Goal: Information Seeking & Learning: Check status

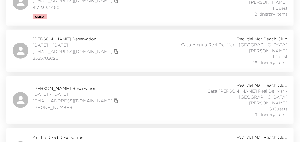
scroll to position [143, 0]
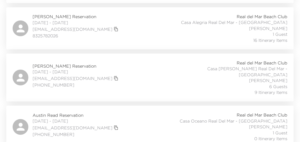
click at [130, 72] on div "DJ Brooks Reservation 10/11/2025 - 10/18/2025 djbrooksjr@gmail.com (206) 228-85…" at bounding box center [150, 77] width 274 height 35
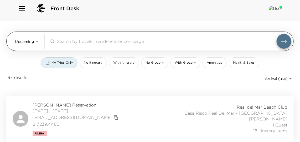
scroll to position [0, 0]
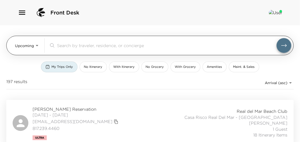
click at [29, 49] on body "Front Desk Upcoming Upcoming ​ My Trips Only No Itinerary With Itinerary No Gro…" at bounding box center [150, 71] width 300 height 142
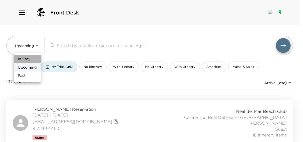
click at [23, 60] on span "In Stay" at bounding box center [24, 58] width 13 height 5
type input "In-Stay"
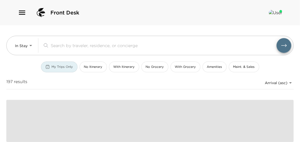
click at [74, 71] on button "My Trips Only" at bounding box center [59, 66] width 36 height 11
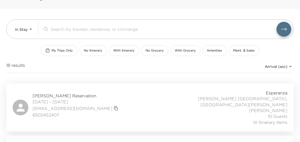
scroll to position [24, 0]
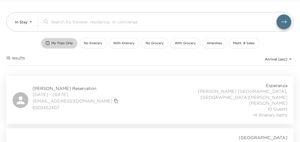
click at [62, 41] on span "My Trips Only" at bounding box center [62, 43] width 21 height 4
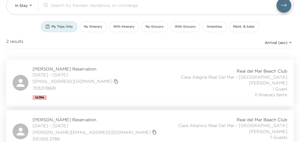
scroll to position [47, 0]
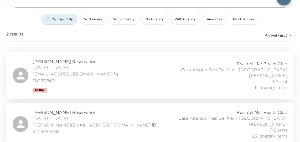
click at [99, 78] on div "Darrell Smith Reservation 09/30/2025 - 10/05/2025 klbsmith@icloud.com 703217869…" at bounding box center [150, 76] width 274 height 34
click at [110, 123] on div "Mike Dodson Reservation 10/01/2025 - 10/06/2025 mike@mosnow4.com 510.655.3788 R…" at bounding box center [150, 123] width 274 height 29
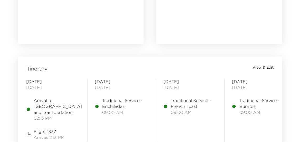
click at [259, 67] on span "View & Edit" at bounding box center [262, 67] width 21 height 5
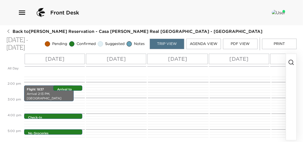
scroll to position [189, 0]
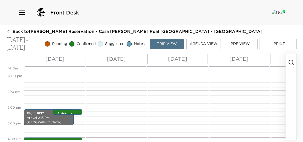
click at [69, 108] on div "Flight 1837 Arrival 2:13 PM, Puerto Vallarta International Airport Check-In 4:0…" at bounding box center [53, 74] width 59 height 378
click at [69, 110] on div "Arrival to Puerto Vallarta and Transportation 2:13pm - 2:13pm" at bounding box center [69, 112] width 26 height 4
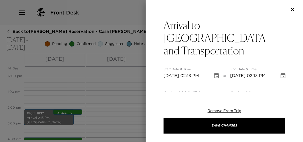
click at [100, 89] on div at bounding box center [151, 71] width 303 height 142
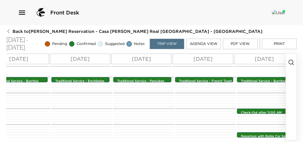
scroll to position [141, 0]
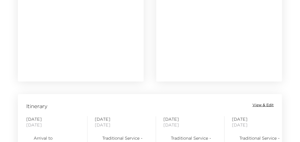
scroll to position [597, 0]
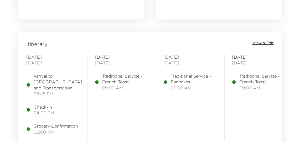
click at [273, 44] on span "View & Edit" at bounding box center [262, 42] width 21 height 5
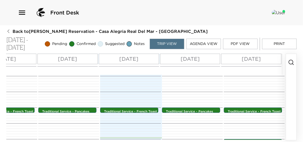
scroll to position [94, 0]
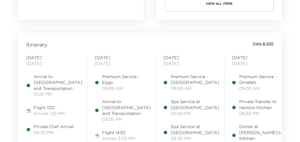
click at [266, 45] on span "View & Edit" at bounding box center [262, 43] width 21 height 5
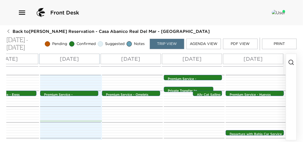
scroll to position [0, 109]
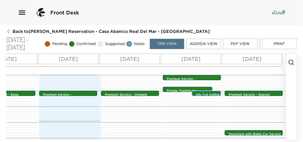
click at [207, 93] on p "Ally Cat Sailing Adventure" at bounding box center [208, 96] width 24 height 9
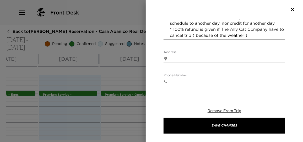
scroll to position [335, 0]
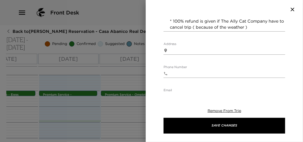
click at [139, 107] on div at bounding box center [151, 71] width 303 height 142
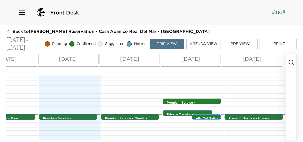
scroll to position [126, 0]
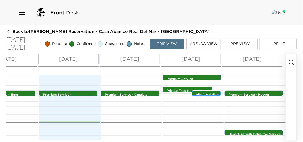
click at [204, 94] on p "Ally Cat Sailing Adventure" at bounding box center [208, 96] width 24 height 9
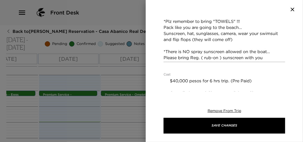
scroll to position [215, 0]
click at [134, 117] on div at bounding box center [151, 71] width 303 height 142
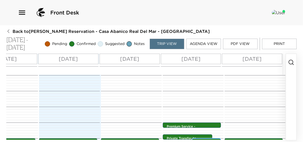
scroll to position [126, 0]
